Goal: Find specific page/section: Find specific page/section

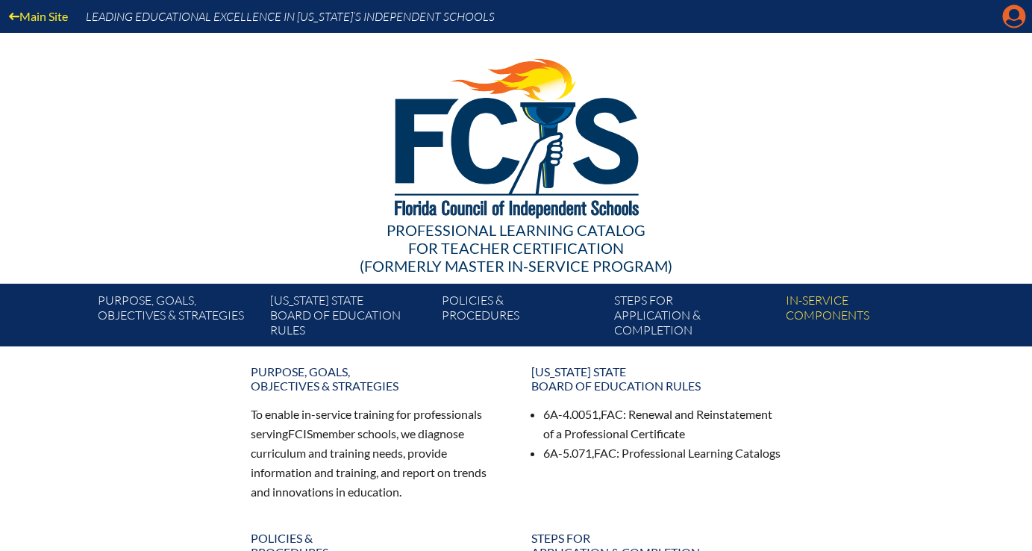
click at [1009, 17] on icon at bounding box center [1014, 16] width 23 height 23
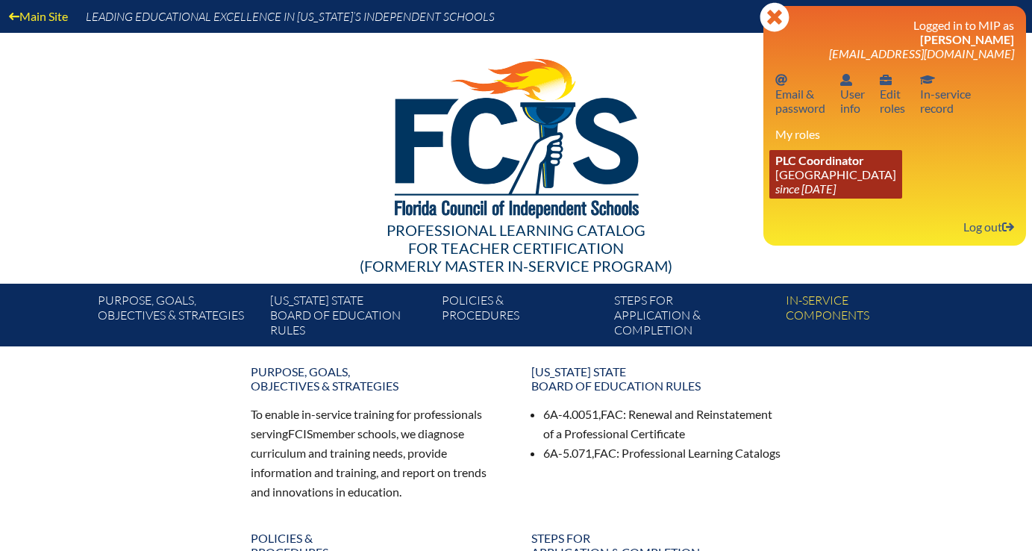
click at [837, 166] on span "PLC Coordinator" at bounding box center [820, 160] width 89 height 14
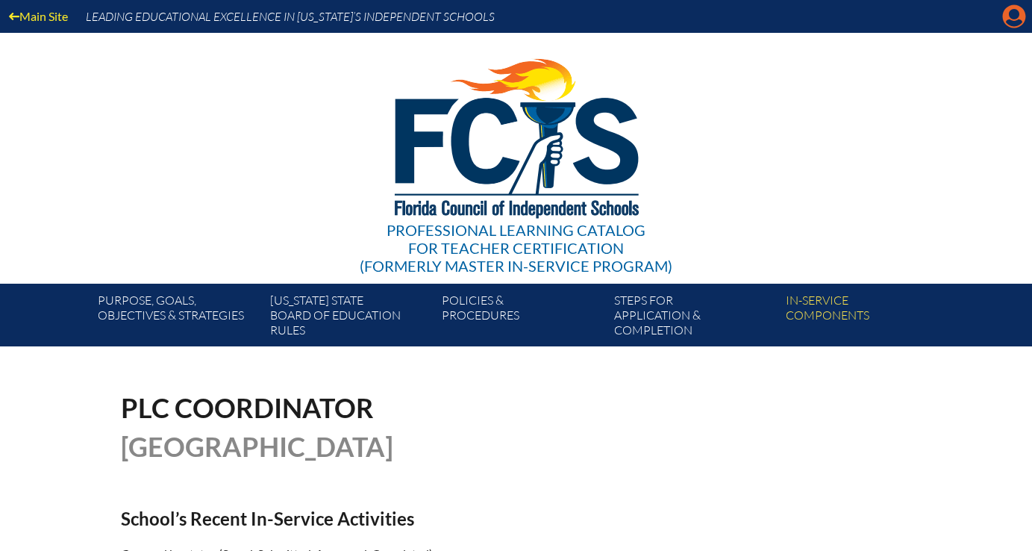
click at [1009, 22] on icon "Manage account" at bounding box center [1014, 16] width 24 height 24
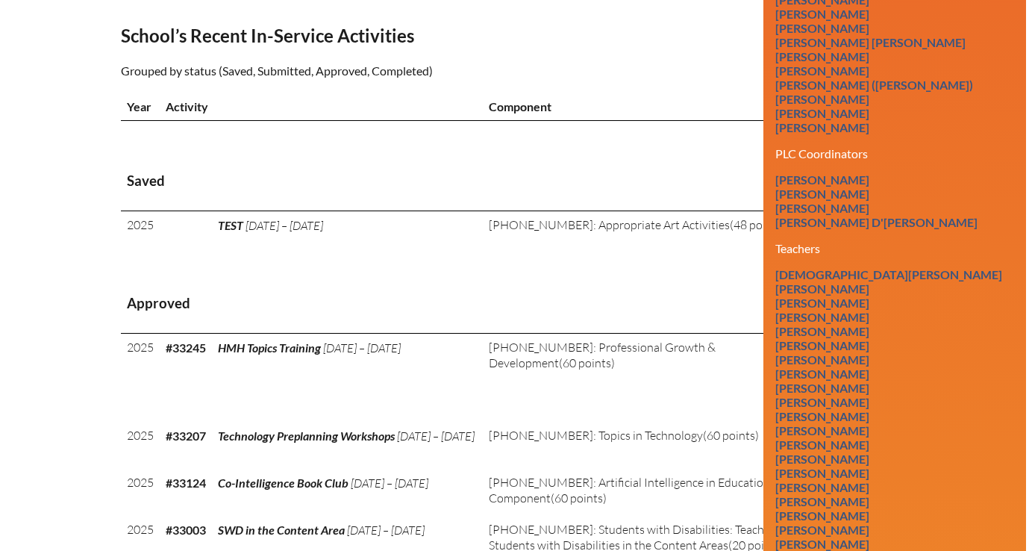
scroll to position [484, 0]
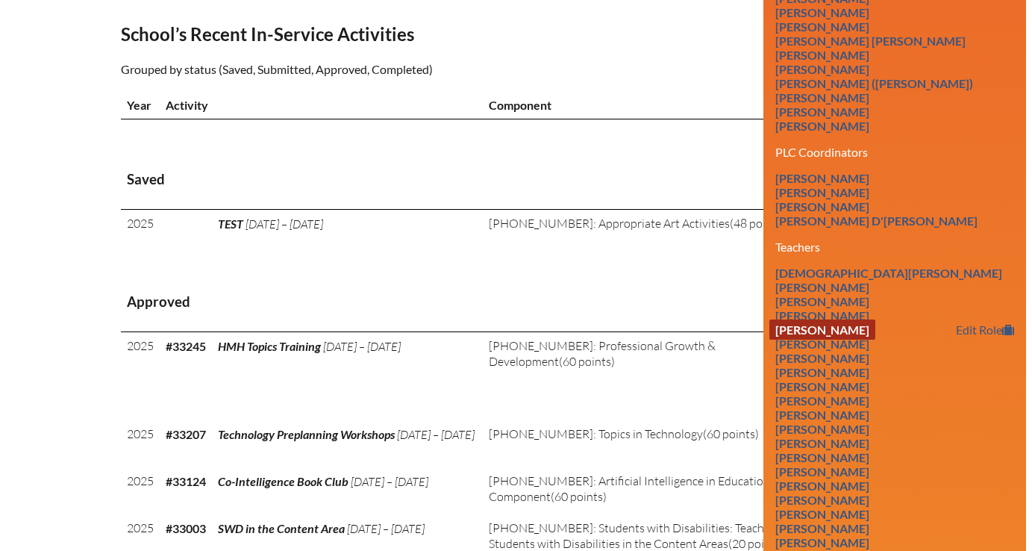
click at [828, 340] on link "Kathryn Bartz" at bounding box center [823, 329] width 106 height 20
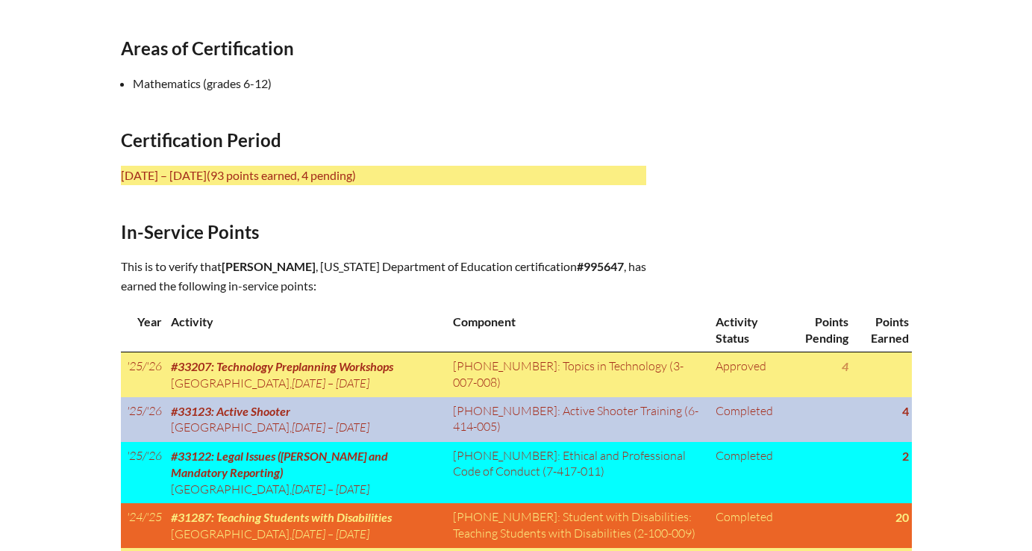
scroll to position [520, 0]
